Goal: Transaction & Acquisition: Book appointment/travel/reservation

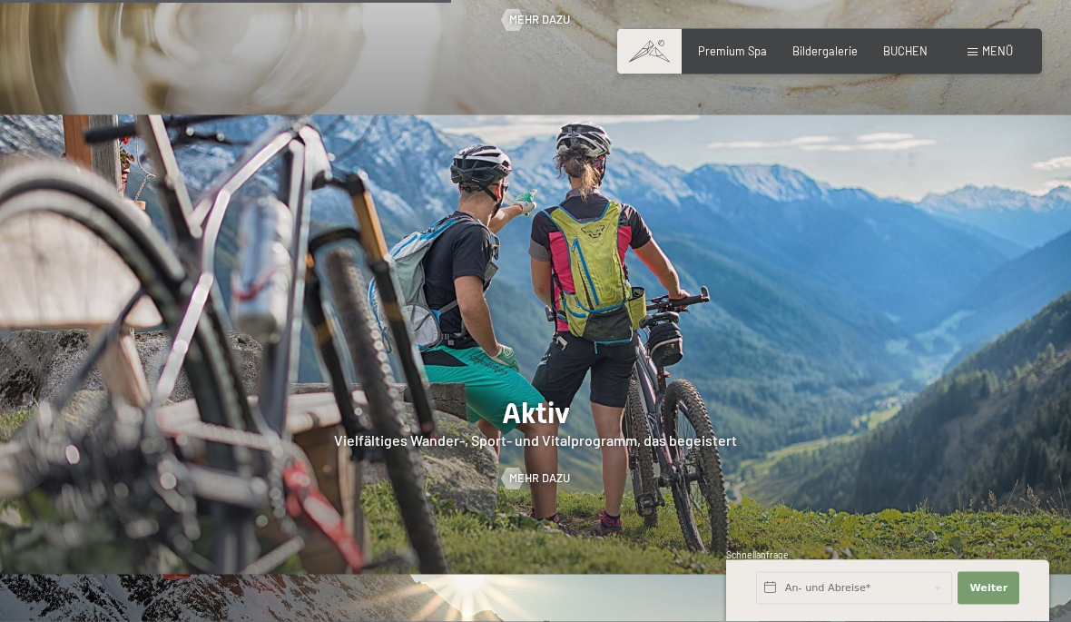
scroll to position [2705, 0]
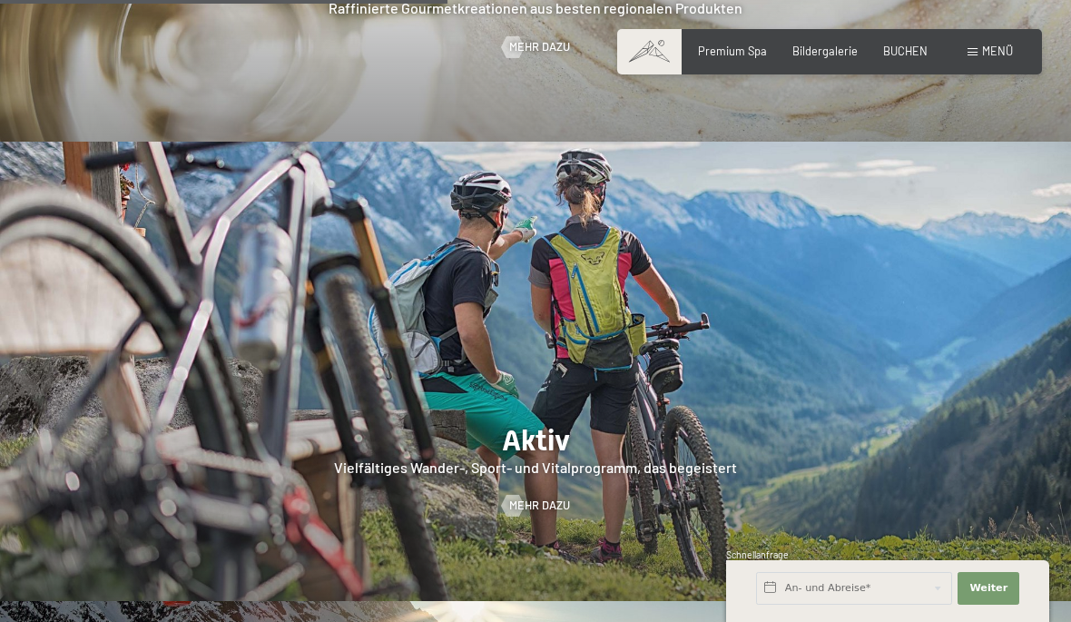
click at [901, 54] on span "BUCHEN" at bounding box center [905, 51] width 44 height 15
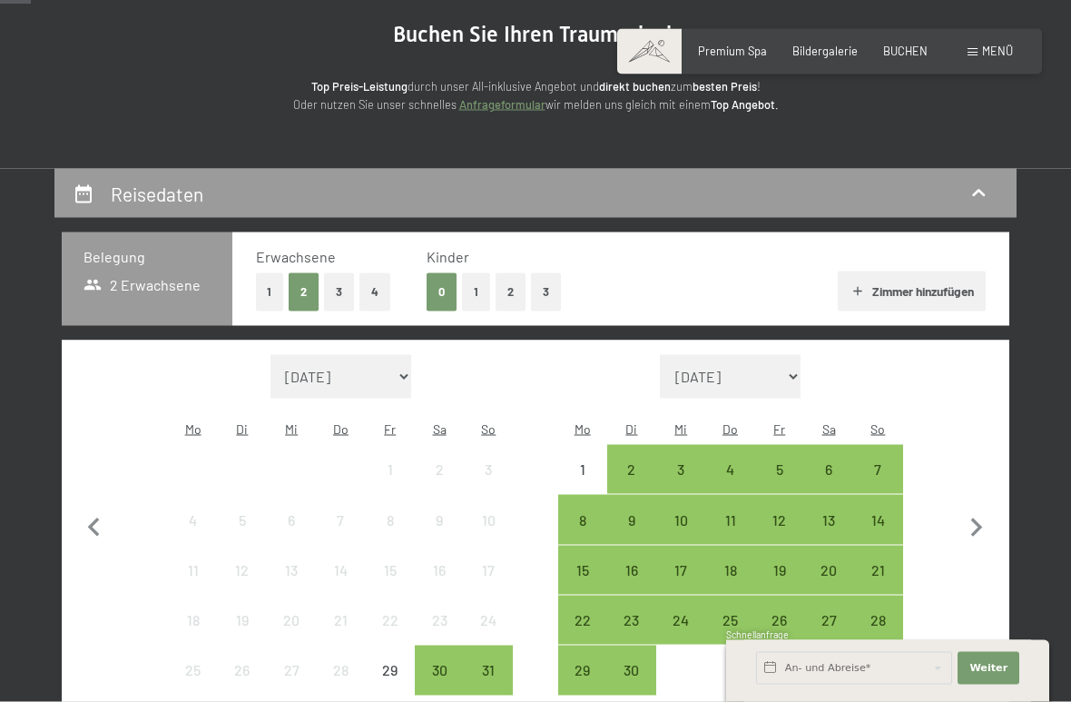
scroll to position [195, 0]
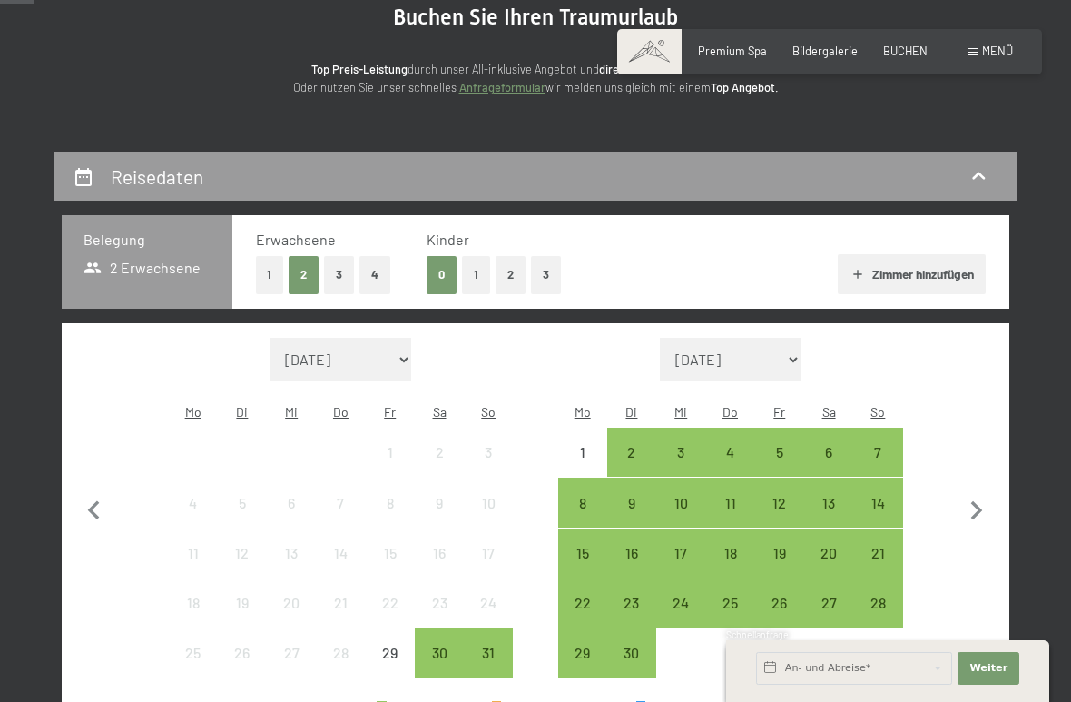
click at [973, 494] on icon "button" at bounding box center [977, 511] width 38 height 38
select select "[DATE]"
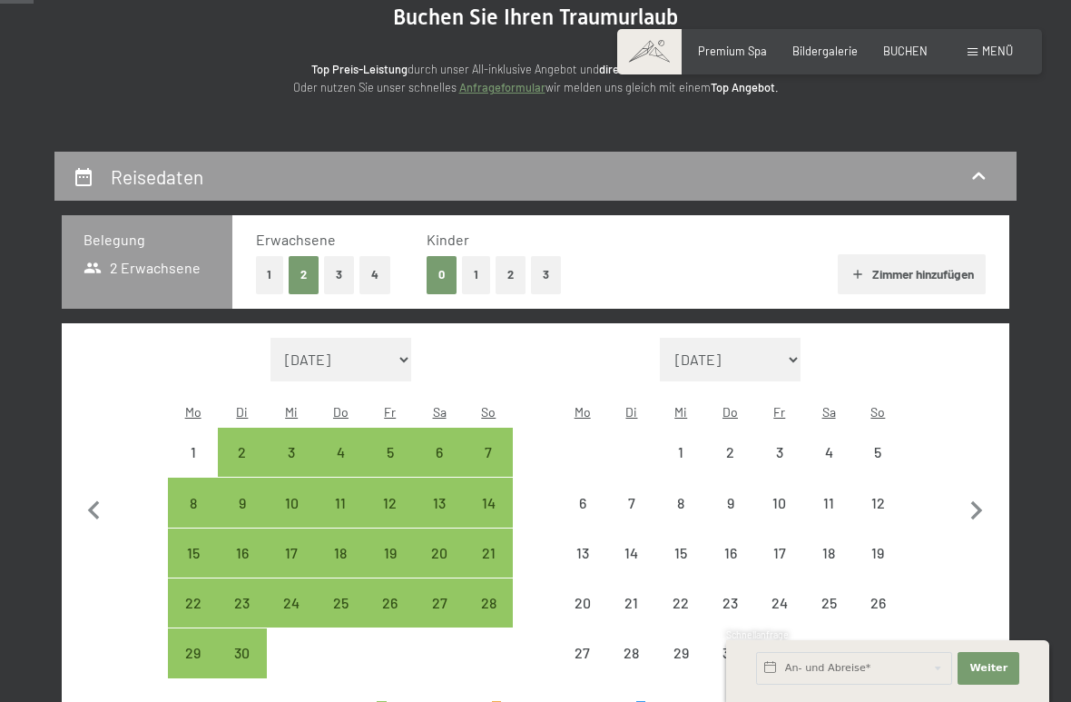
select select "[DATE]"
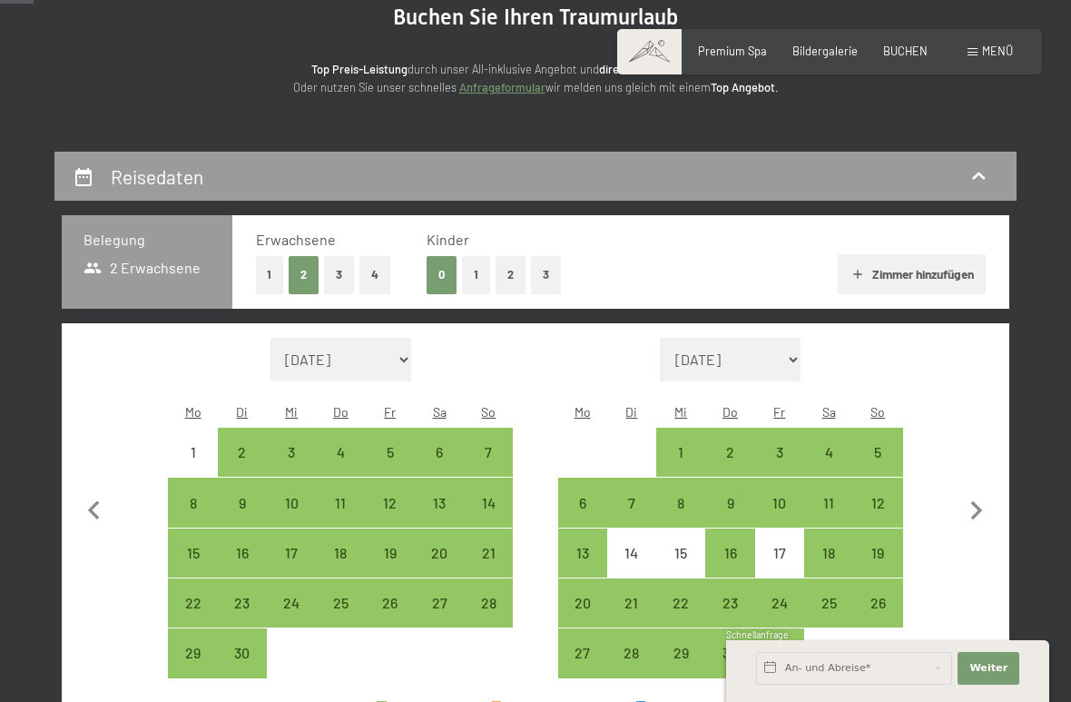
click at [971, 504] on icon "button" at bounding box center [977, 511] width 38 height 38
select select "[DATE]"
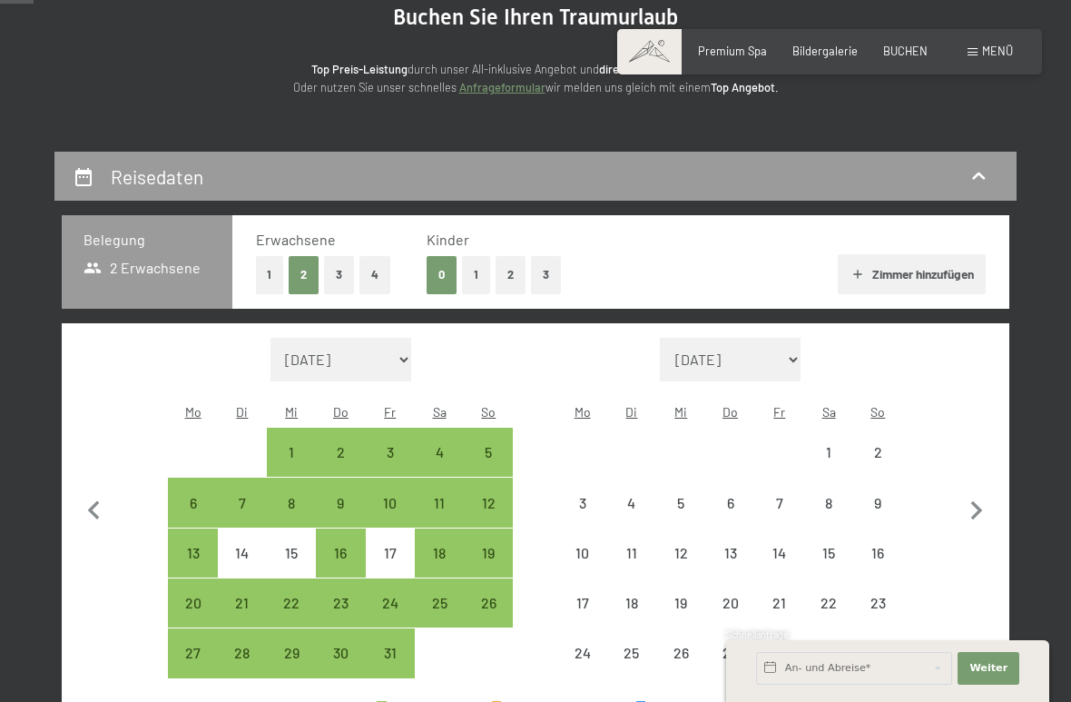
click at [971, 501] on icon "button" at bounding box center [977, 511] width 38 height 38
select select "[DATE]"
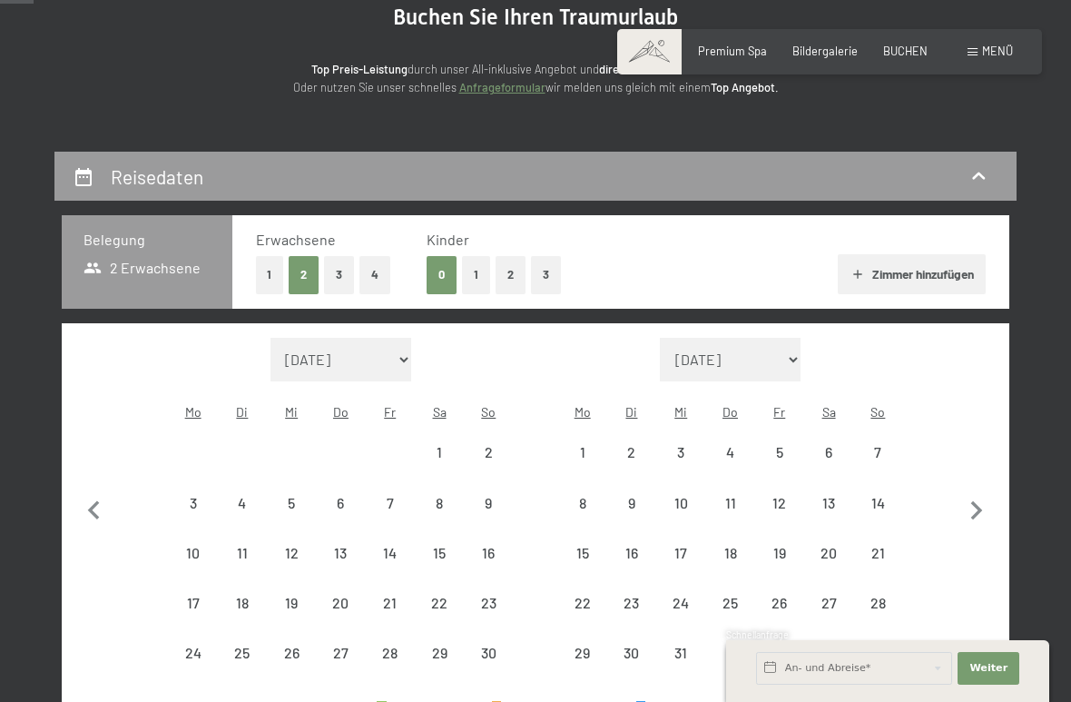
click at [978, 501] on icon "button" at bounding box center [977, 510] width 12 height 19
select select "[DATE]"
click at [977, 498] on icon "button" at bounding box center [977, 511] width 38 height 38
select select "[DATE]"
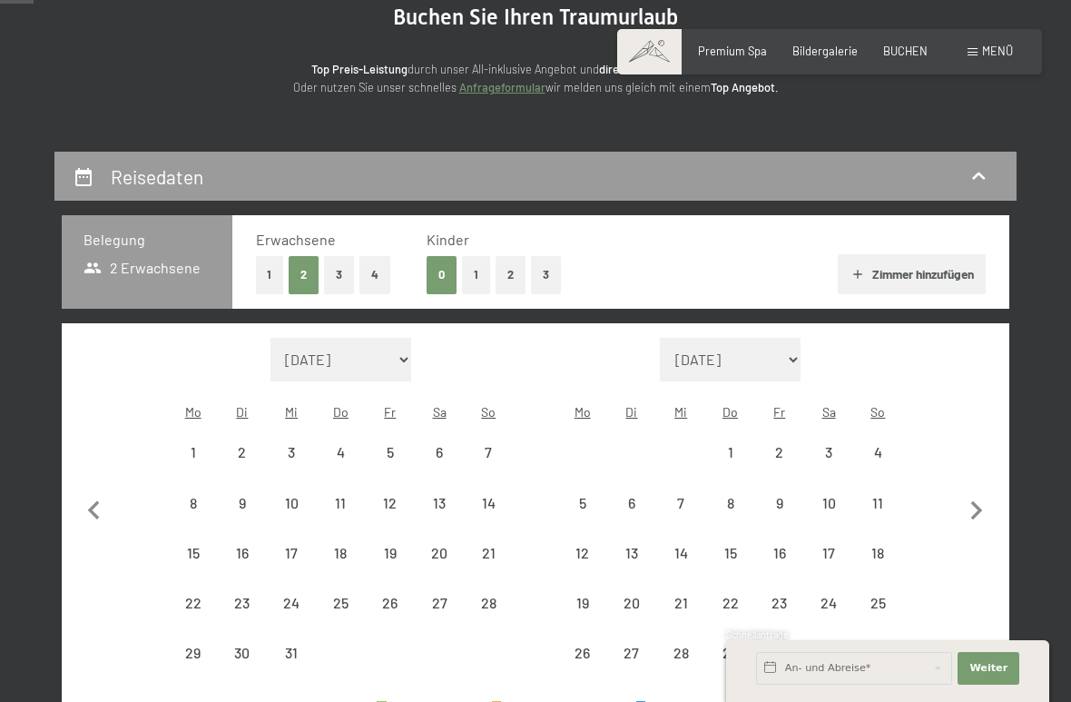
select select "[DATE]"
click at [973, 501] on icon "button" at bounding box center [977, 510] width 12 height 19
select select "[DATE]"
click at [972, 493] on button "button" at bounding box center [977, 533] width 38 height 391
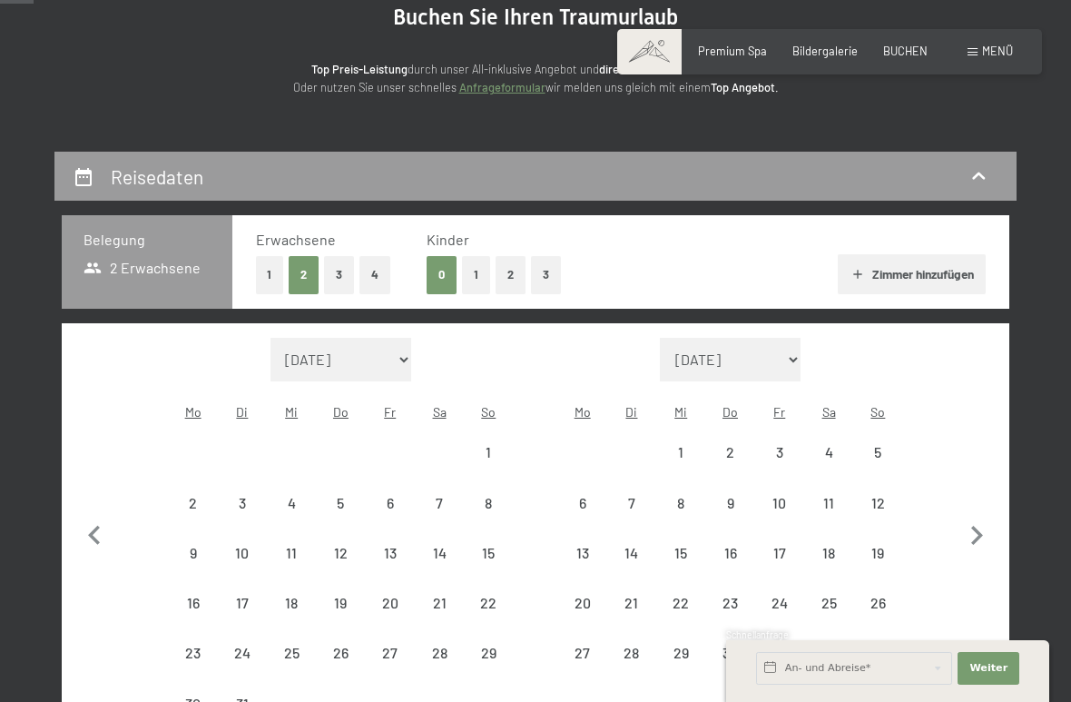
select select "[DATE]"
click at [972, 498] on button "button" at bounding box center [977, 533] width 38 height 391
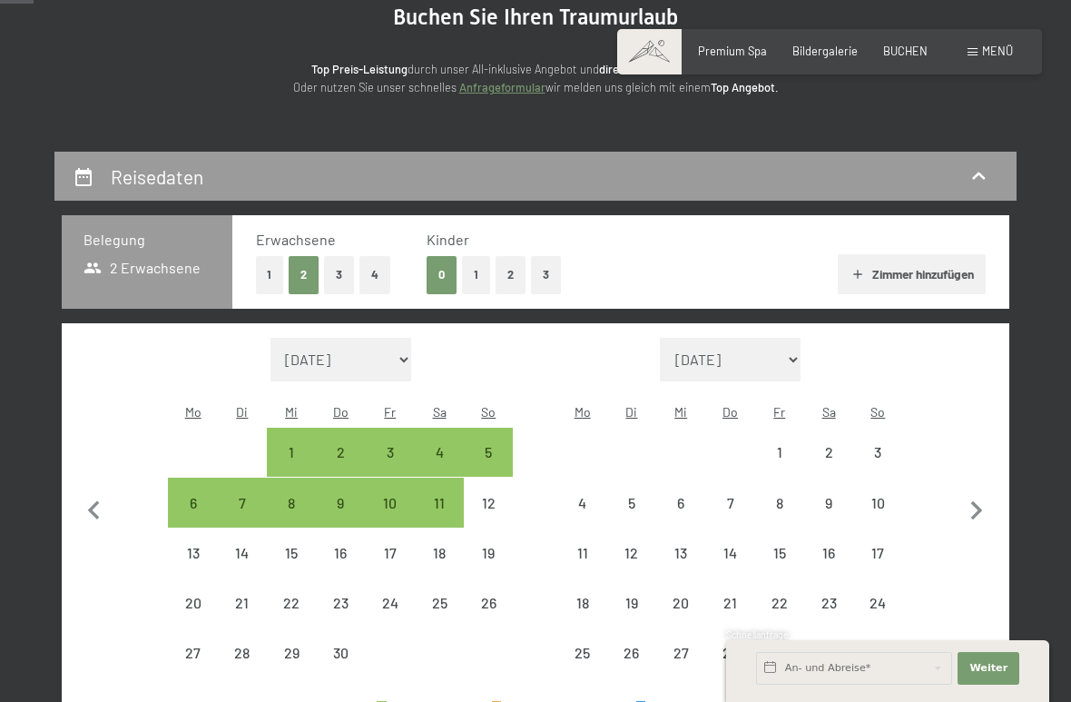
select select "[DATE]"
click at [969, 497] on icon "button" at bounding box center [977, 511] width 38 height 38
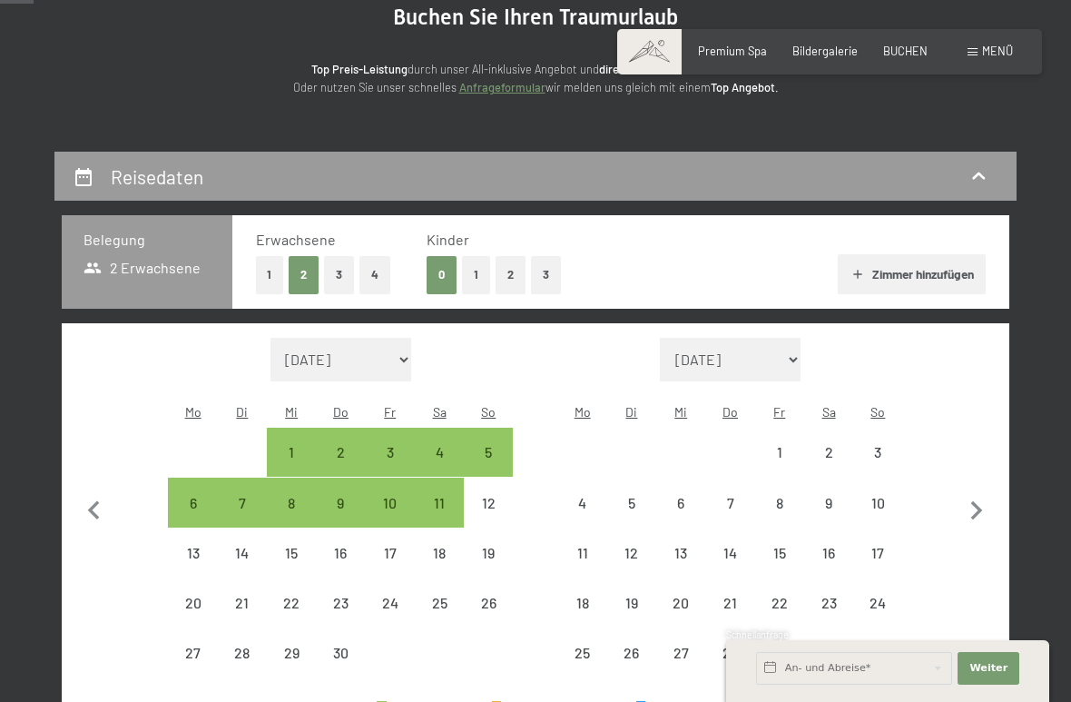
select select "[DATE]"
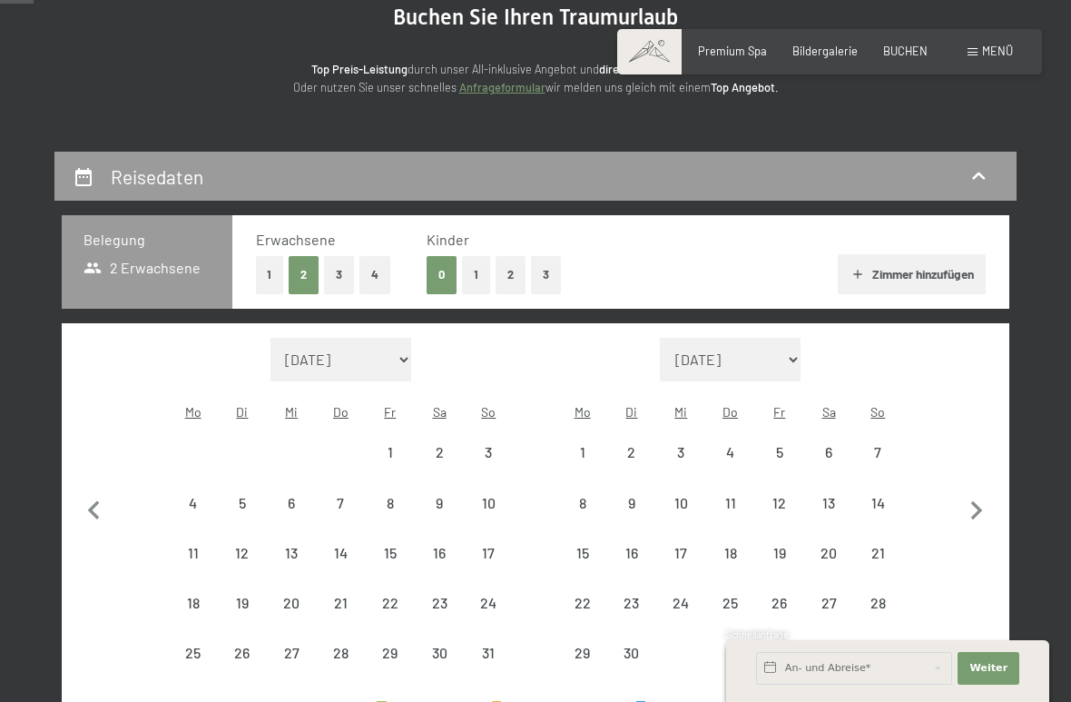
click at [968, 493] on icon "button" at bounding box center [977, 511] width 38 height 38
select select "[DATE]"
click at [964, 493] on icon "button" at bounding box center [977, 511] width 38 height 38
select select "[DATE]"
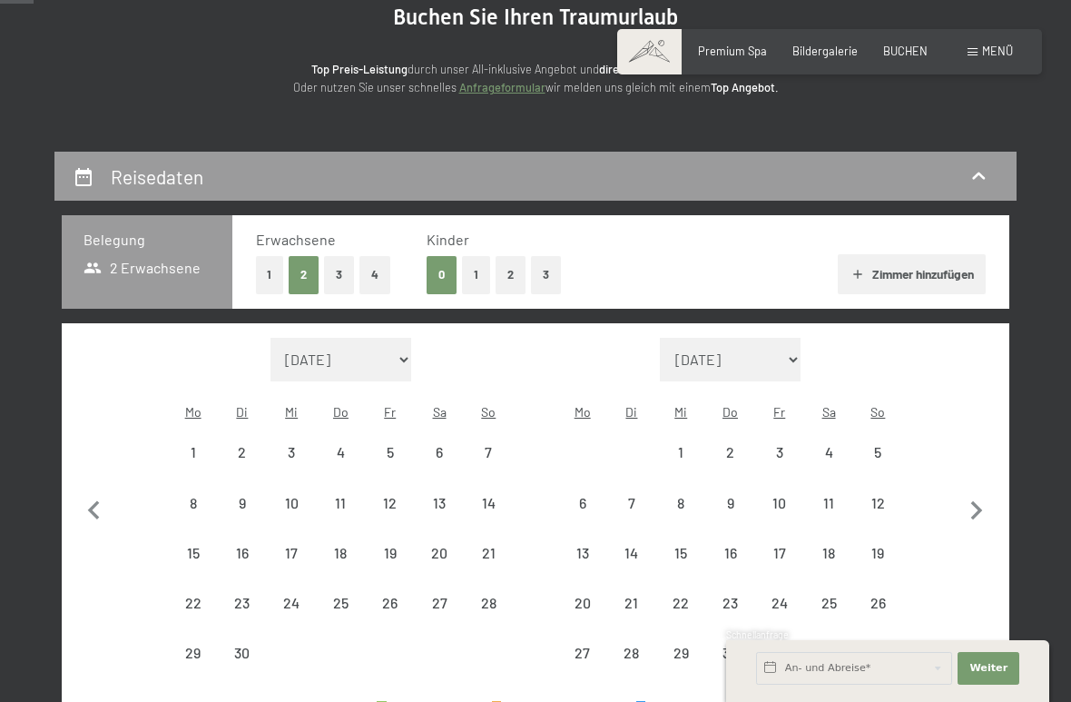
select select "[DATE]"
click at [579, 596] on div "17" at bounding box center [582, 618] width 45 height 45
select select "[DATE]"
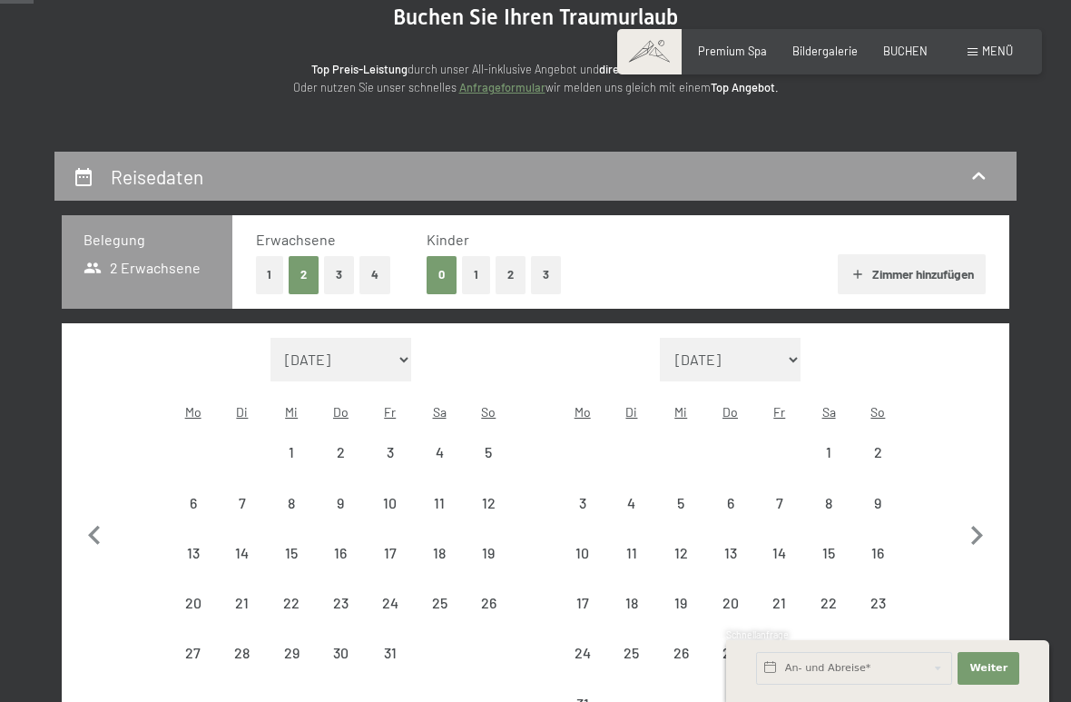
select select "[DATE]"
click at [871, 596] on div "23" at bounding box center [877, 618] width 45 height 45
select select "[DATE]"
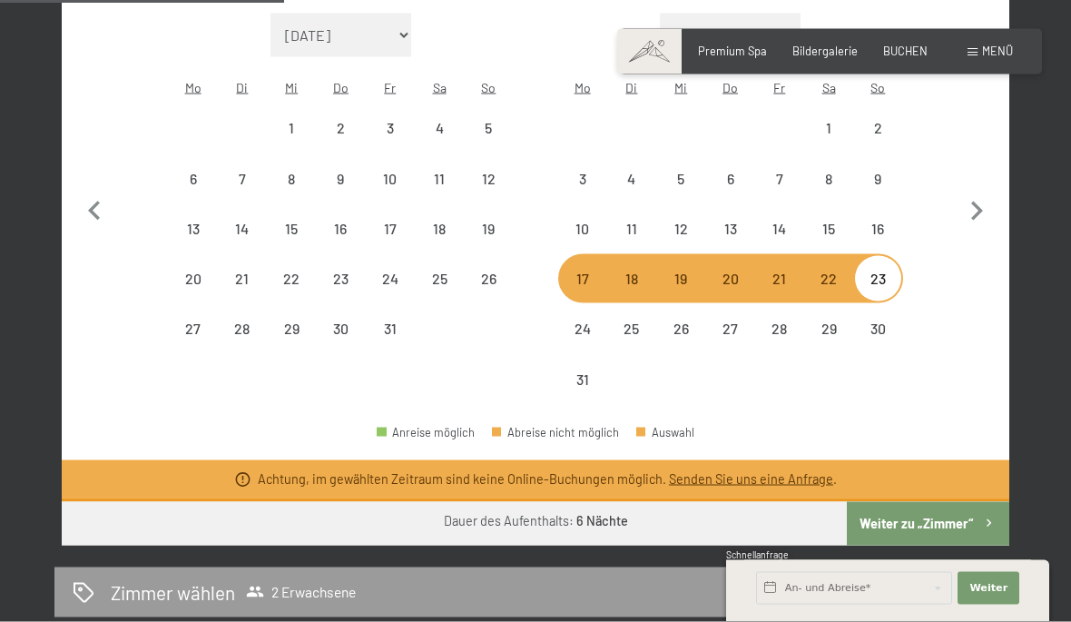
scroll to position [520, 0]
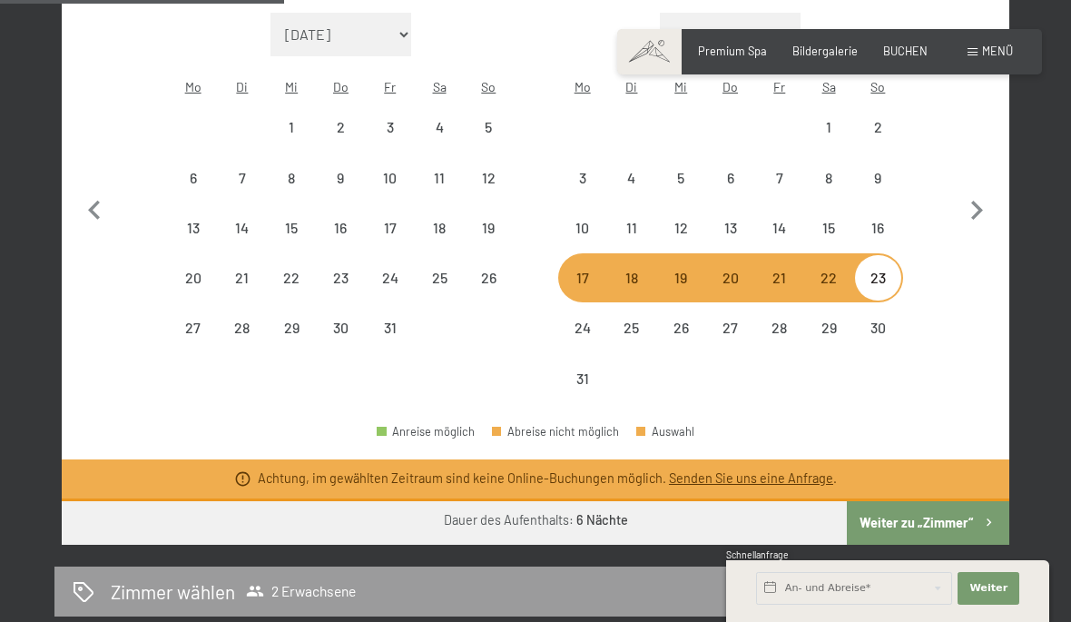
click at [580, 320] on div "24" at bounding box center [582, 342] width 45 height 45
select select "[DATE]"
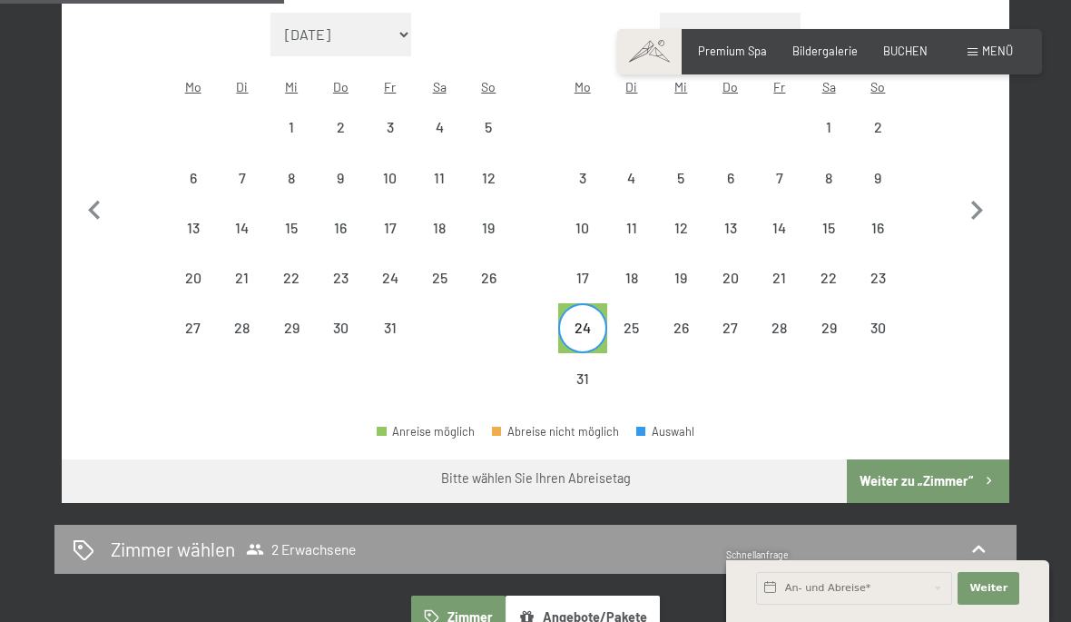
click at [594, 271] on div "17" at bounding box center [582, 293] width 45 height 45
select select "[DATE]"
click at [584, 320] on div "24" at bounding box center [582, 342] width 45 height 45
select select "[DATE]"
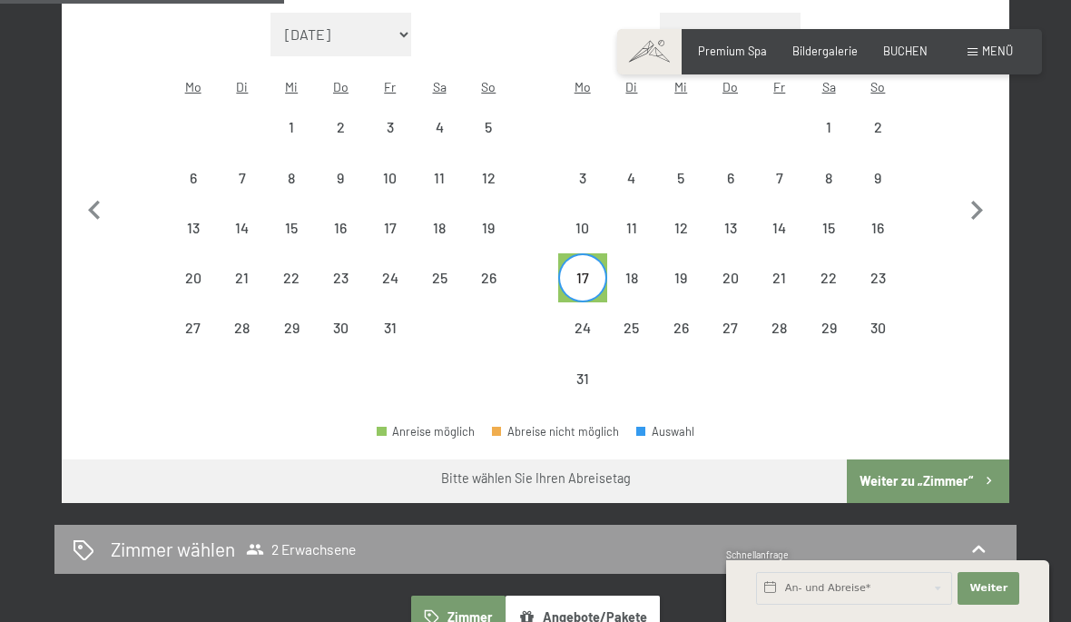
select select "[DATE]"
